Goal: Information Seeking & Learning: Learn about a topic

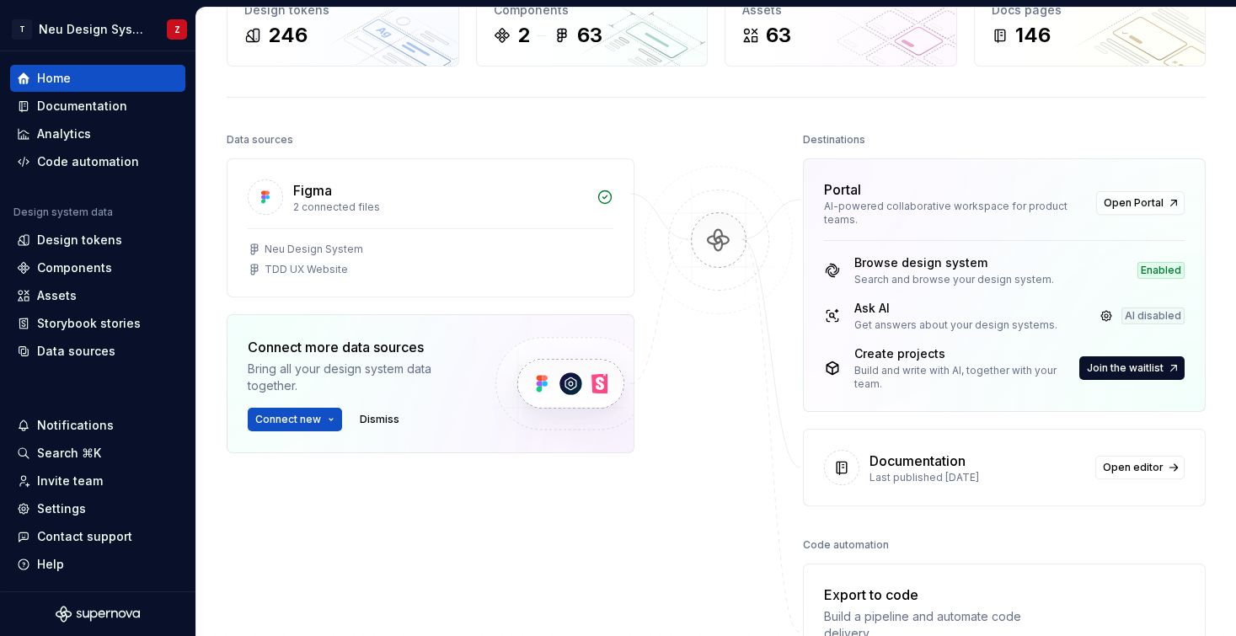
scroll to position [218, 0]
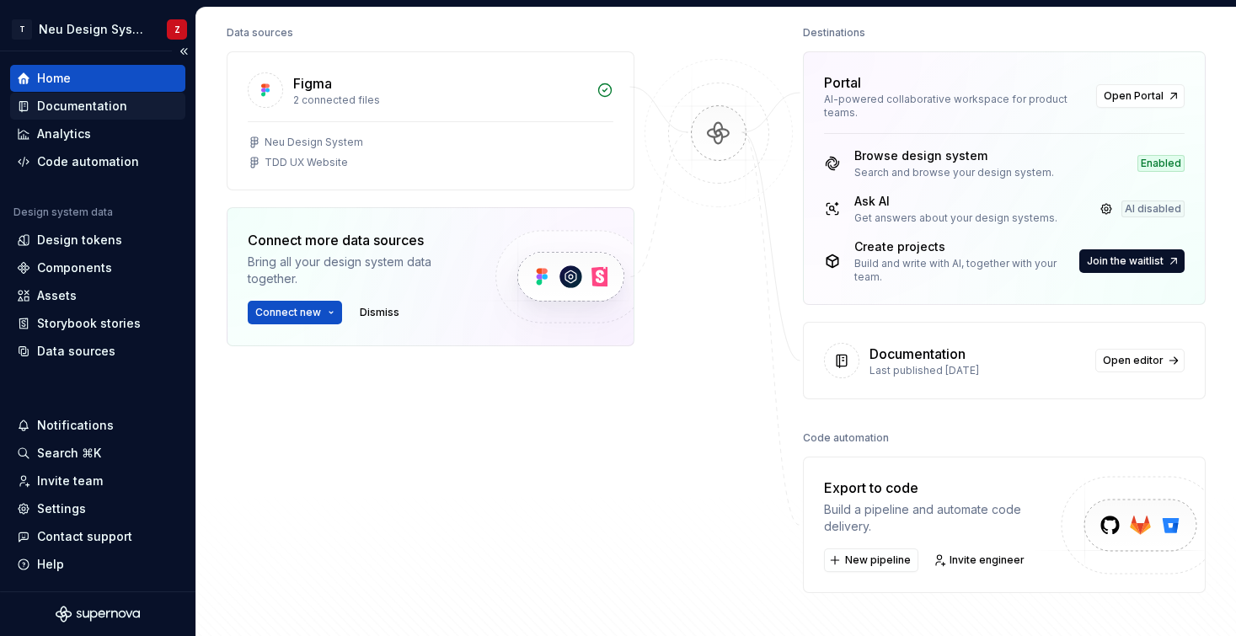
click at [86, 103] on div "Documentation" at bounding box center [82, 106] width 90 height 17
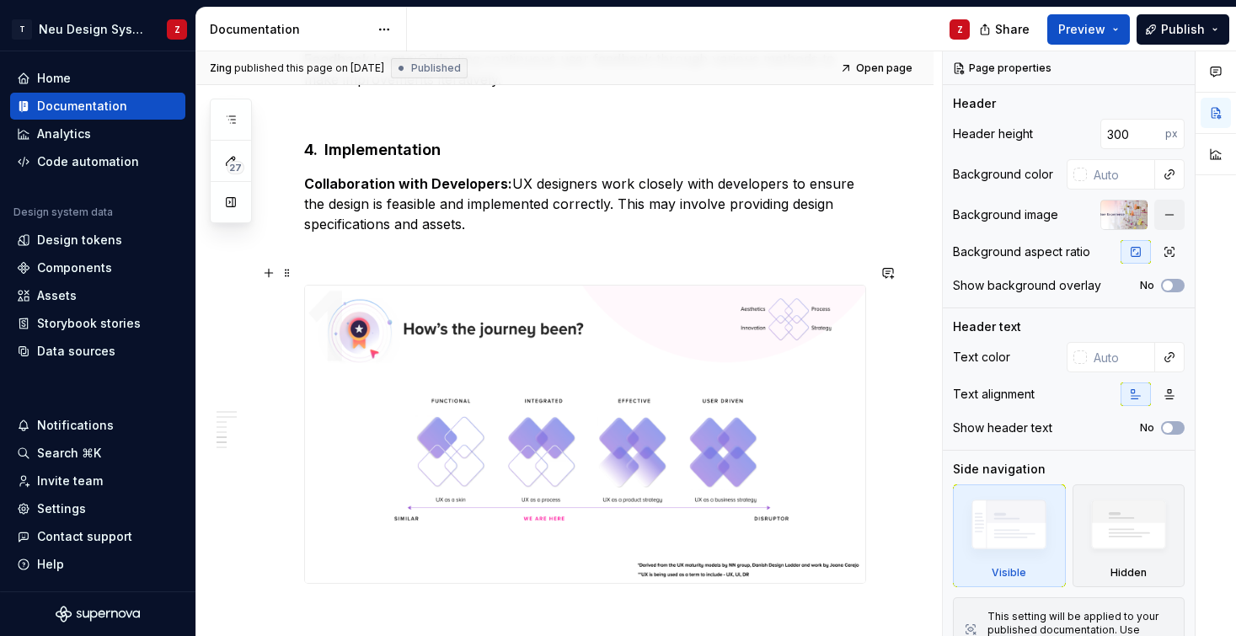
scroll to position [1162, 0]
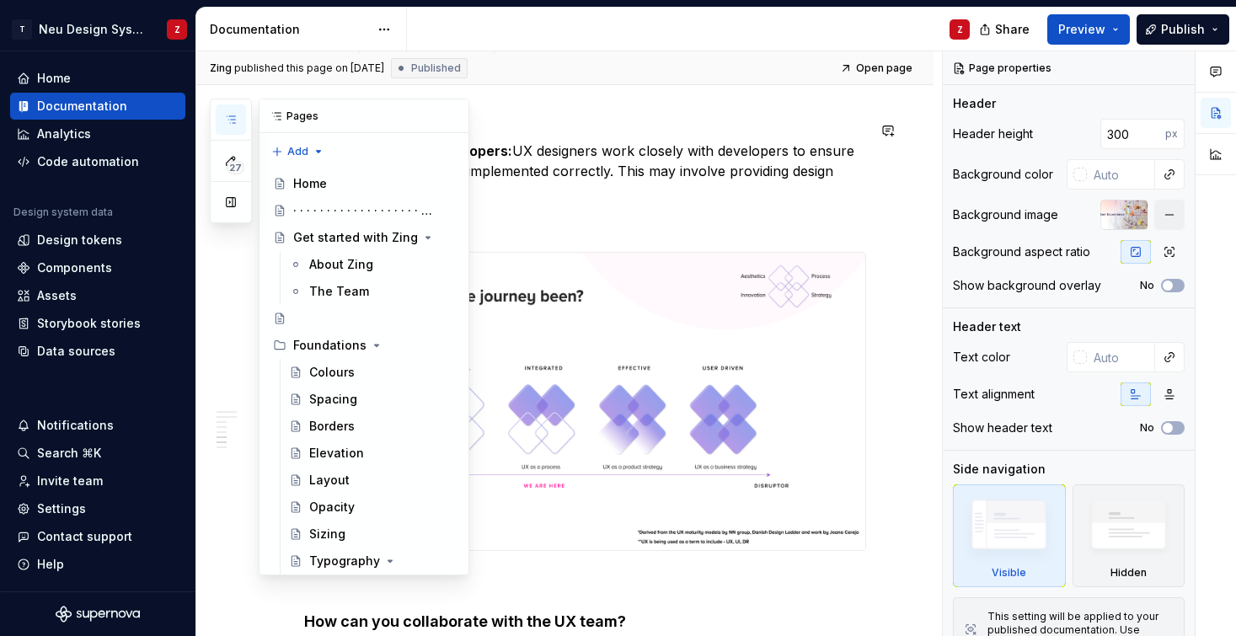
click at [235, 111] on button "button" at bounding box center [231, 119] width 30 height 30
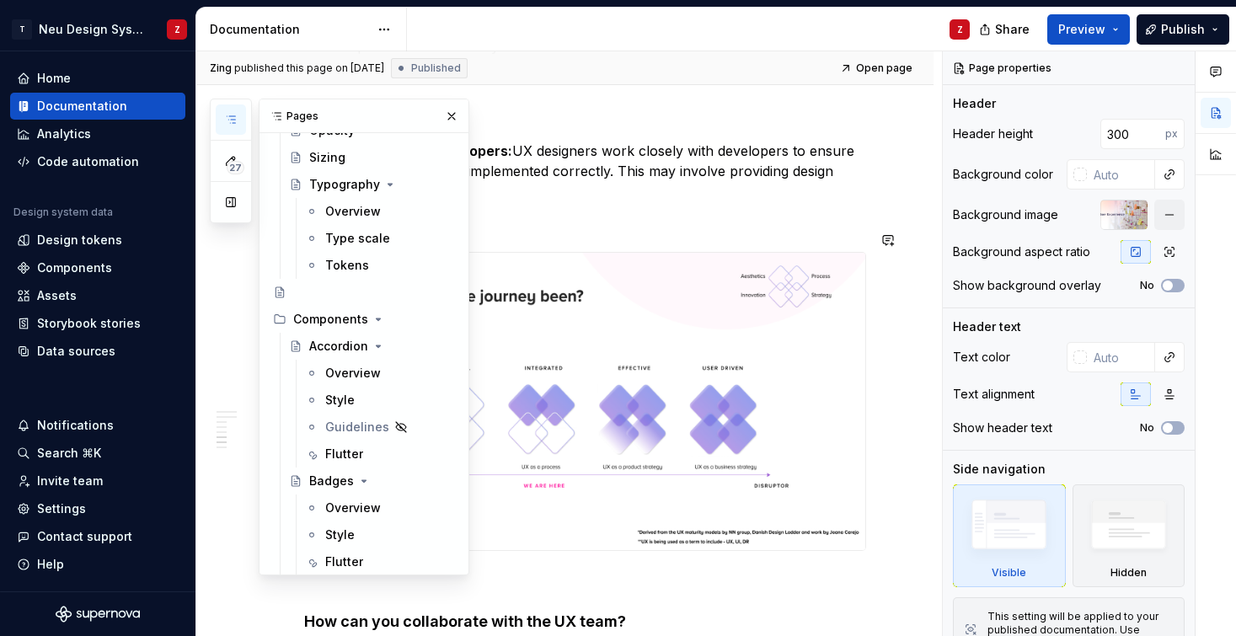
scroll to position [378, 0]
click at [880, 68] on span "Open page" at bounding box center [884, 67] width 56 height 13
click at [884, 322] on div "Brief introduction to what the UX team does A UX (User Experience) team typical…" at bounding box center [564, 333] width 737 height 2232
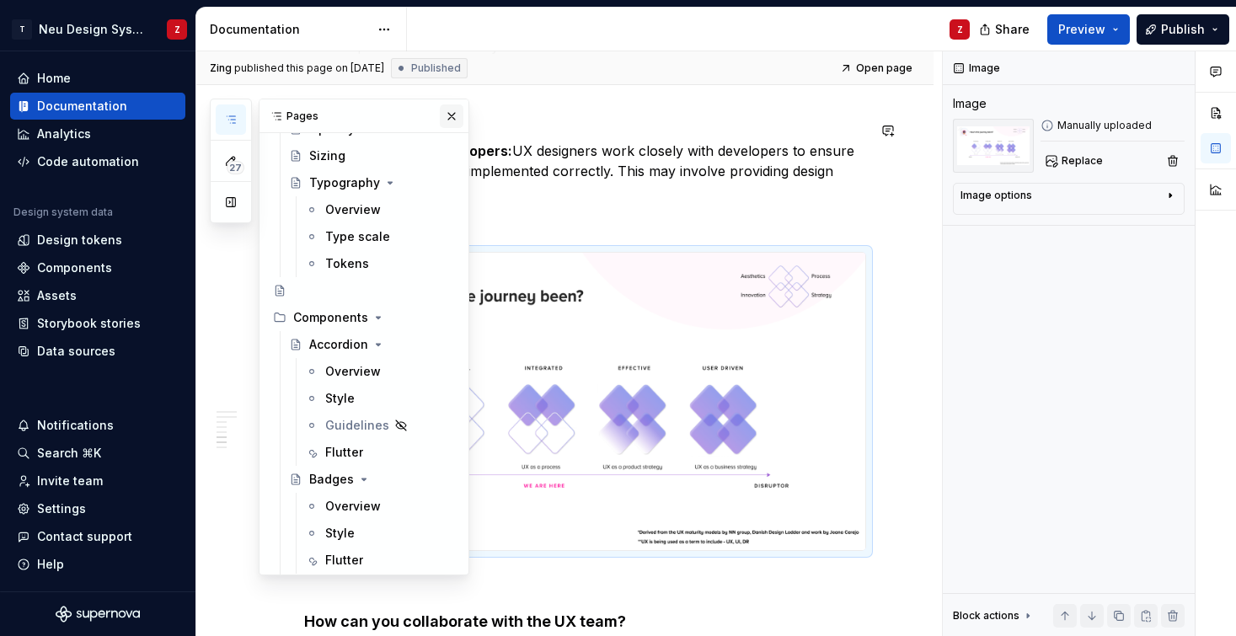
click at [446, 115] on button "button" at bounding box center [452, 116] width 24 height 24
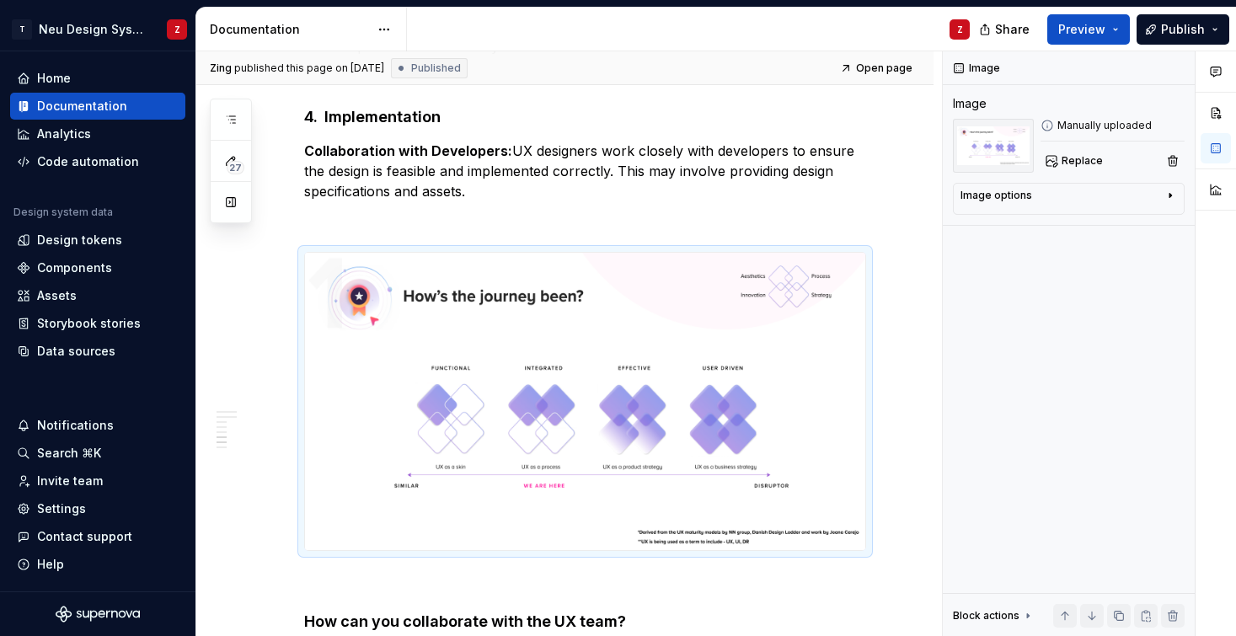
type textarea "*"
